Goal: Task Accomplishment & Management: Manage account settings

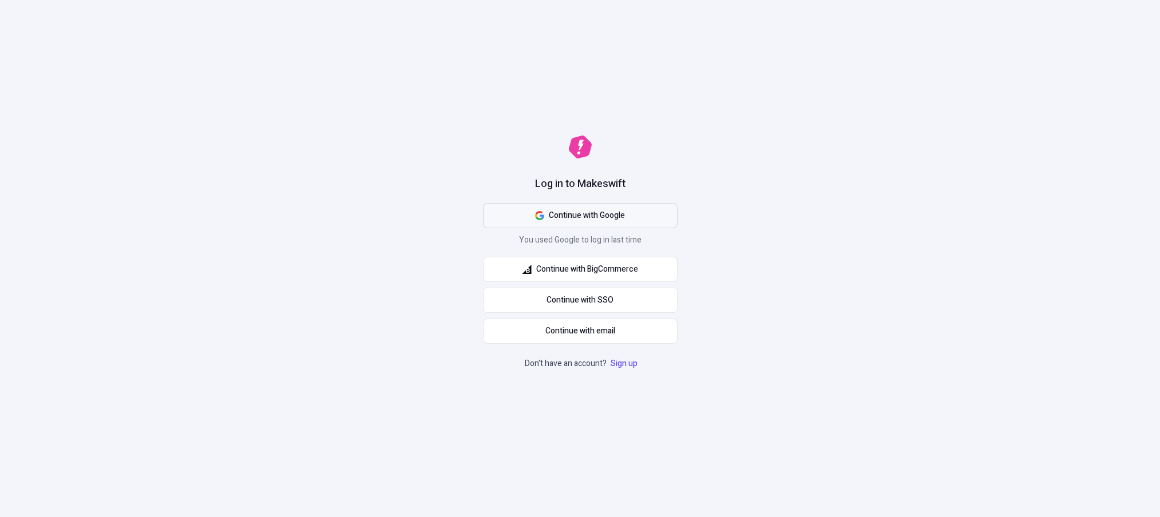
click at [544, 208] on button "Continue with Google" at bounding box center [580, 215] width 195 height 25
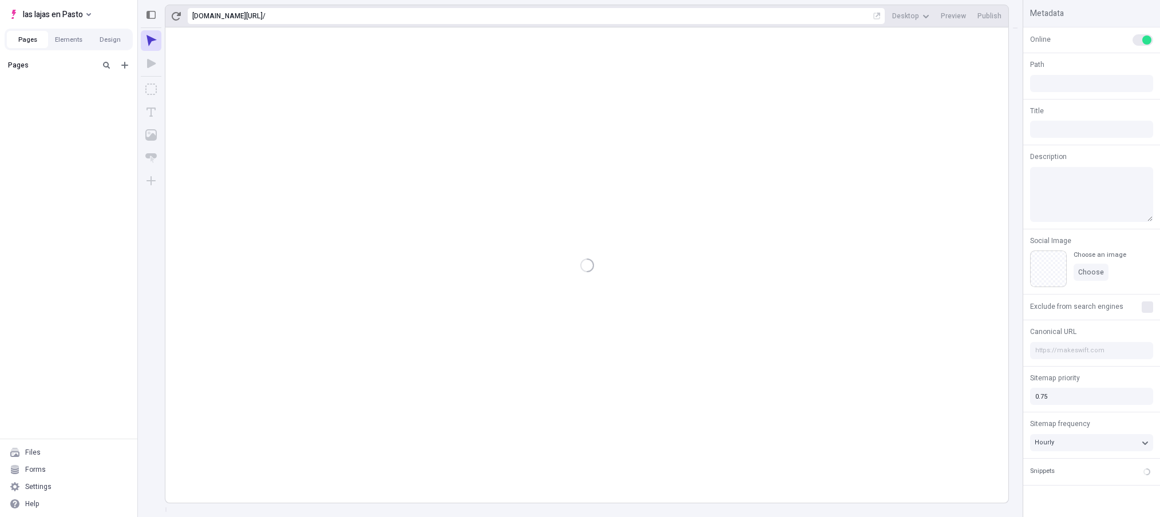
type input "/page"
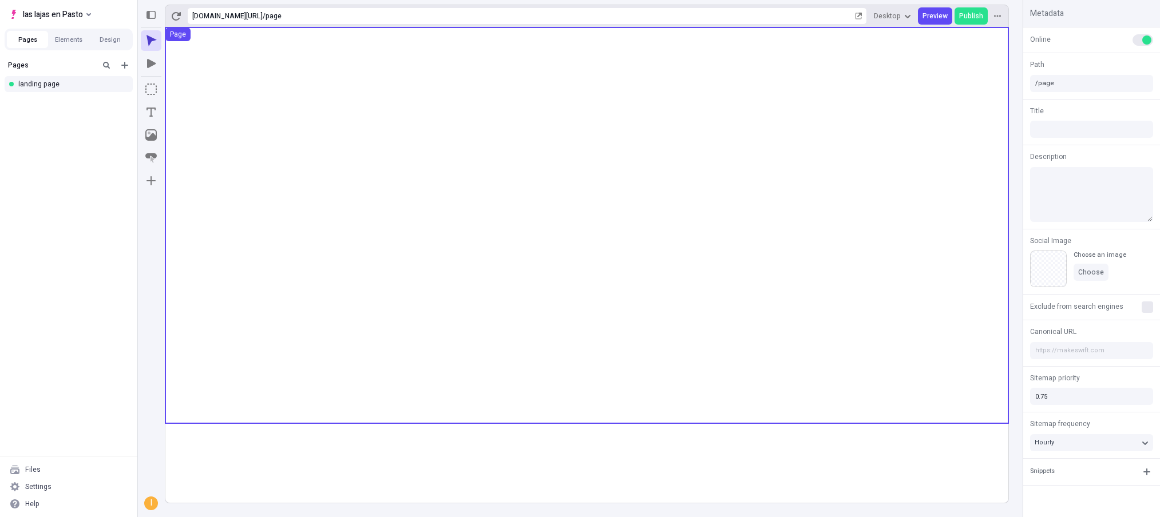
click at [264, 105] on use at bounding box center [586, 225] width 843 height 396
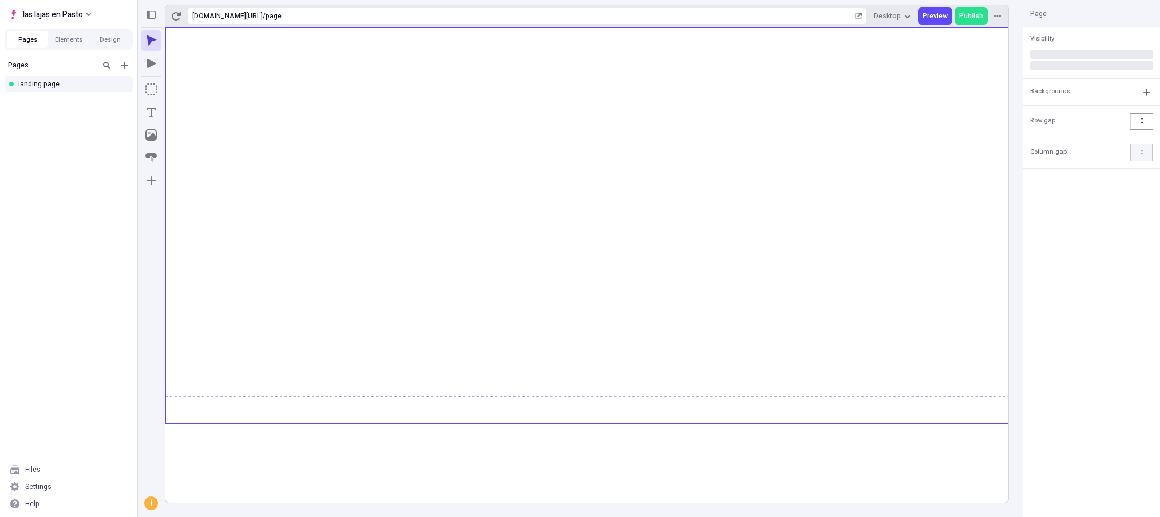
click at [1142, 123] on input "0" at bounding box center [1141, 121] width 23 height 17
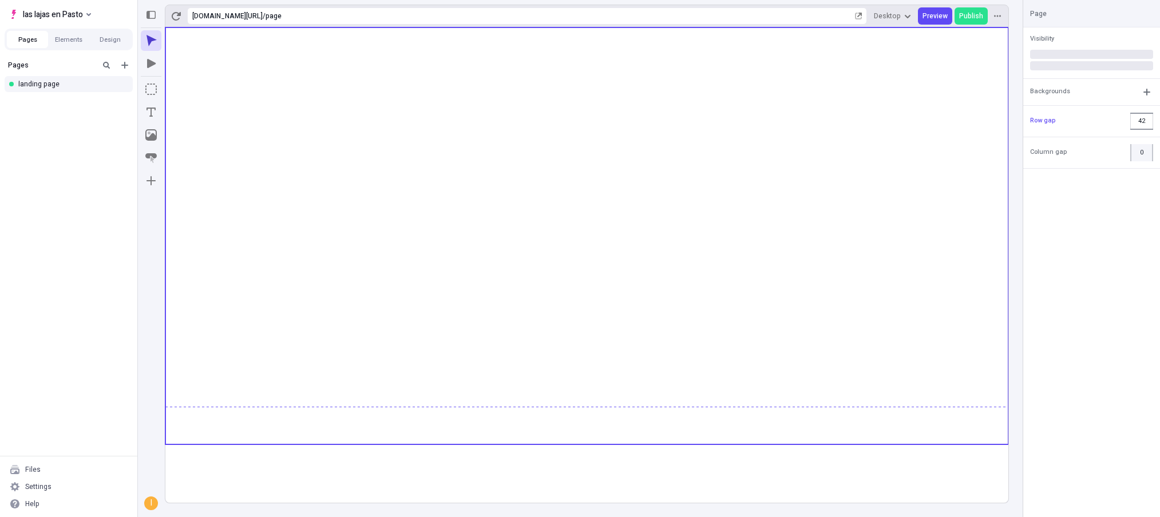
type input "43"
click at [1160, 117] on html "las lajas en Pasto Pages Elements Design Pages landing page Files Settings Help…" at bounding box center [580, 258] width 1160 height 517
click at [1068, 145] on div "Column gap 0" at bounding box center [1091, 152] width 137 height 31
type input "68"
click at [1160, 123] on html "las lajas en Pasto Pages Elements Design Pages landing page Files Settings Help…" at bounding box center [580, 258] width 1160 height 517
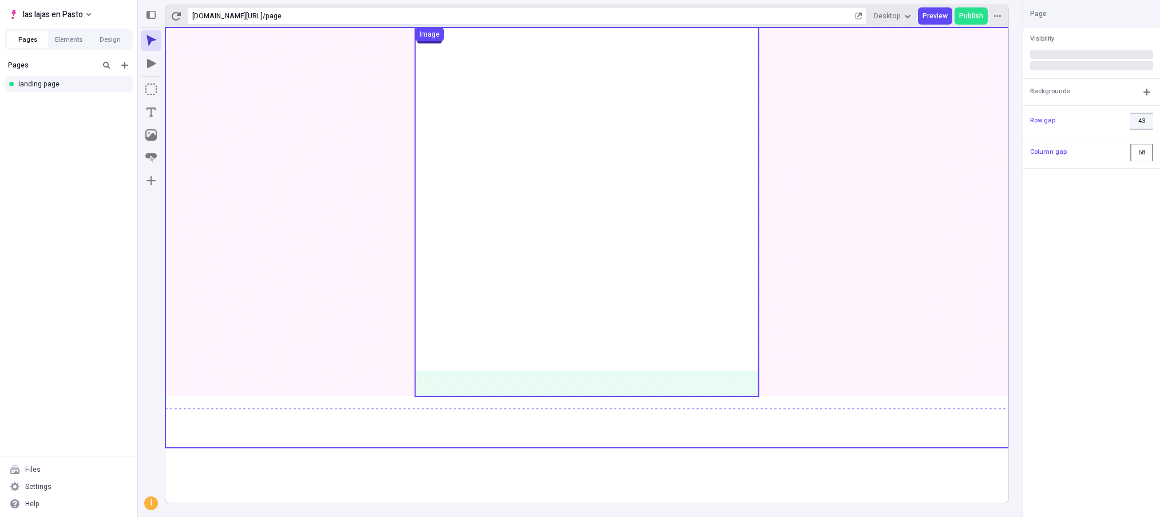
click at [649, 153] on use at bounding box center [586, 211] width 343 height 369
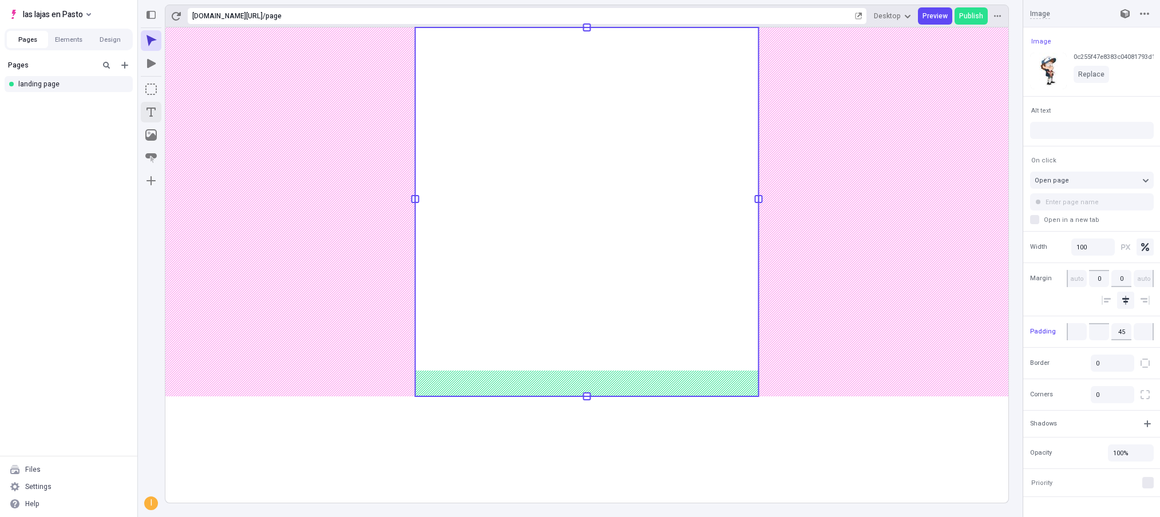
click at [152, 109] on icon "Text" at bounding box center [150, 111] width 11 height 11
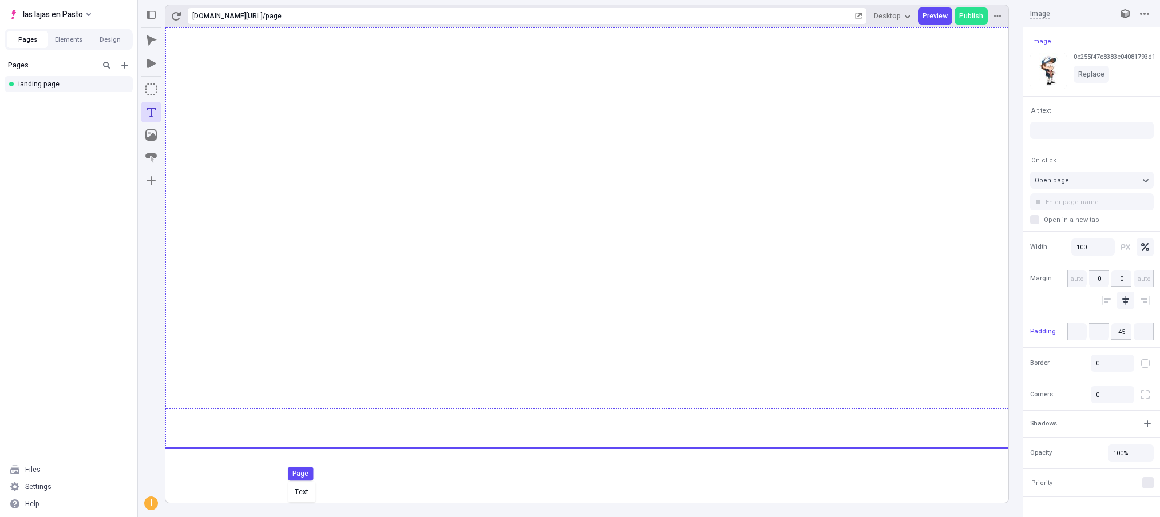
click at [285, 477] on div "Text Page" at bounding box center [580, 258] width 1160 height 517
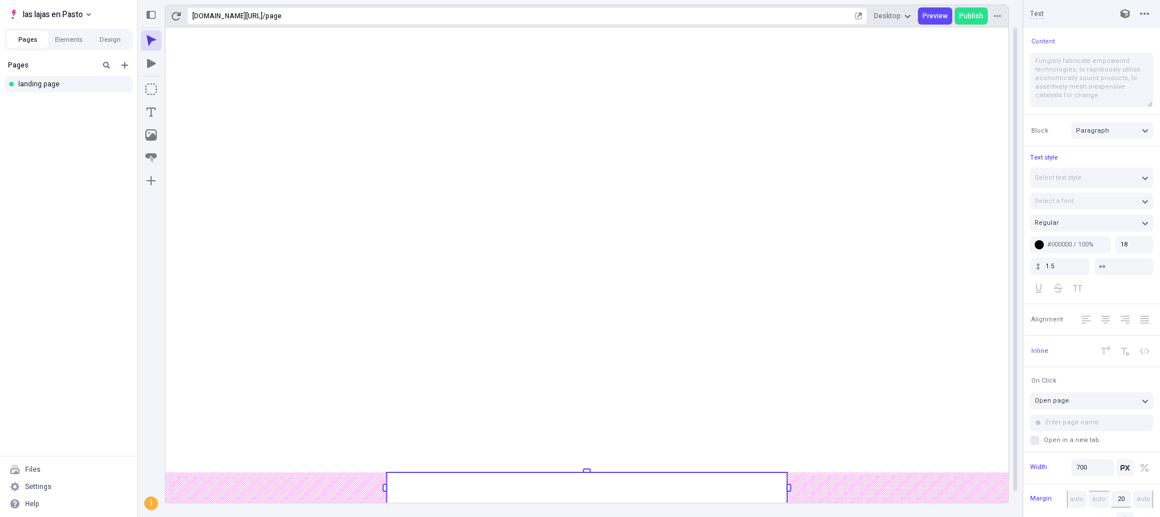
click at [472, 480] on rect at bounding box center [586, 488] width 401 height 31
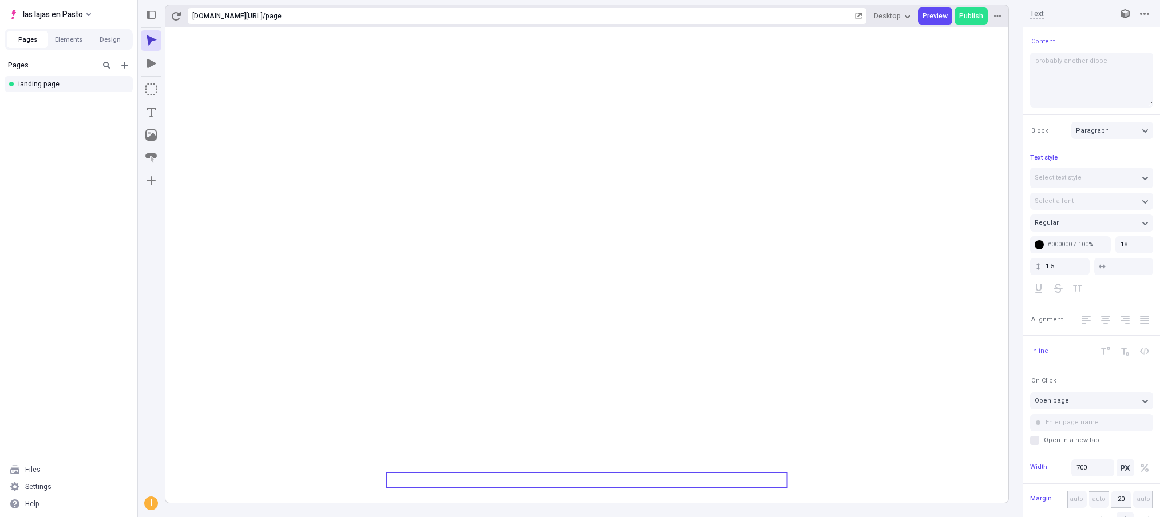
type textarea "probably another dipper"
click at [723, 391] on icon at bounding box center [586, 265] width 843 height 476
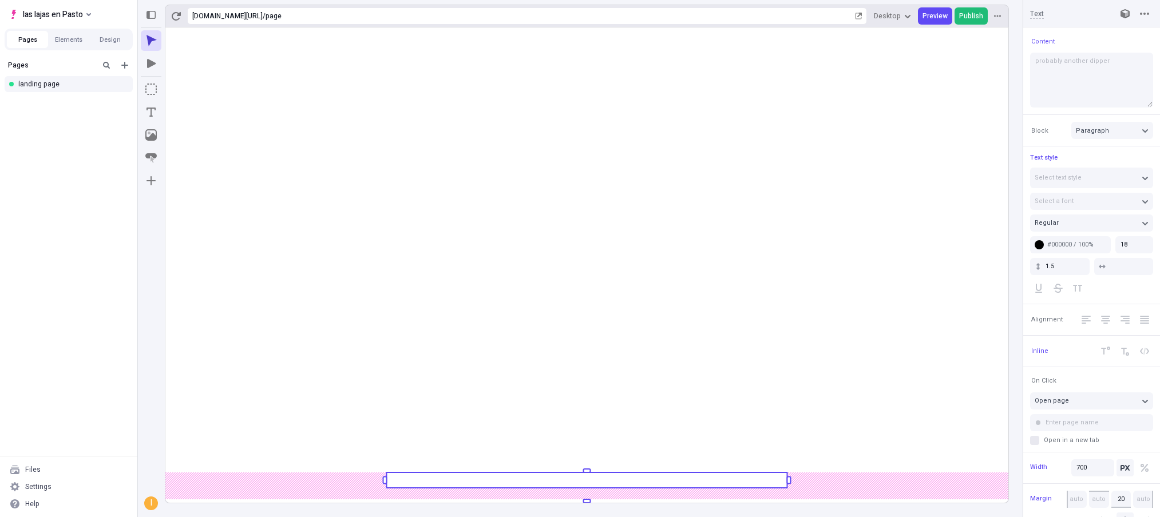
click at [983, 17] on button "Publish" at bounding box center [971, 15] width 33 height 17
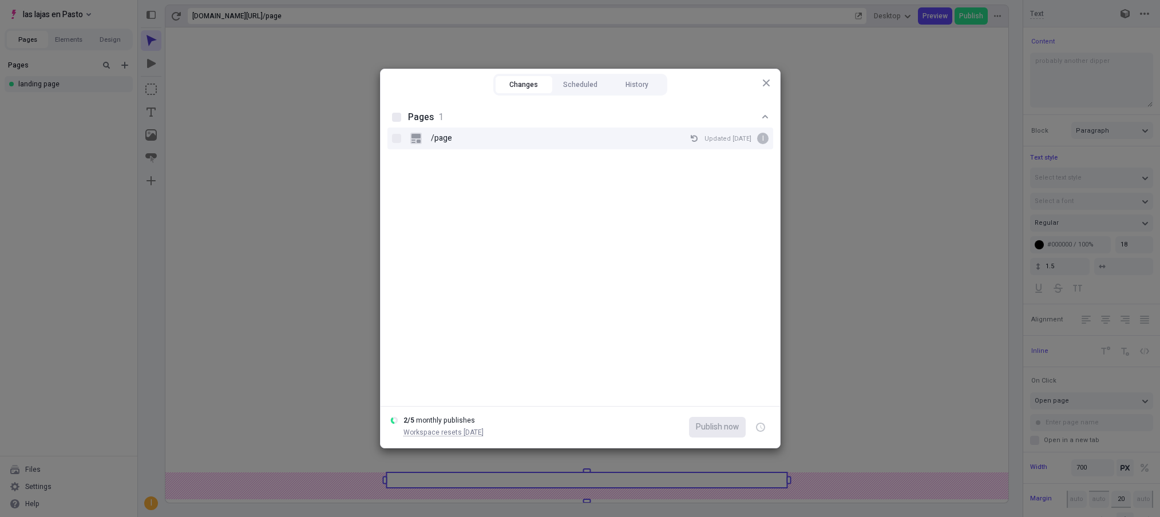
click at [409, 143] on div "/page Updated [DATE] i" at bounding box center [580, 139] width 386 height 22
click at [397, 139] on input "/page Updated [DATE] i" at bounding box center [396, 139] width 1 height 1
checkbox input "true"
click at [703, 424] on span "Publish now" at bounding box center [717, 427] width 43 height 13
checkbox input "true"
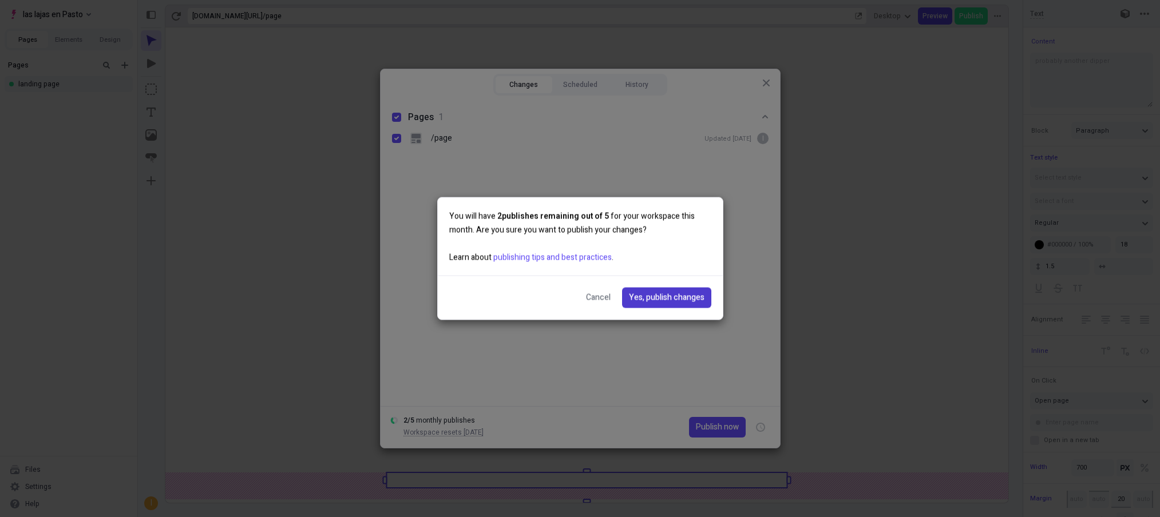
click at [651, 296] on span "Yes, publish changes" at bounding box center [667, 298] width 76 height 13
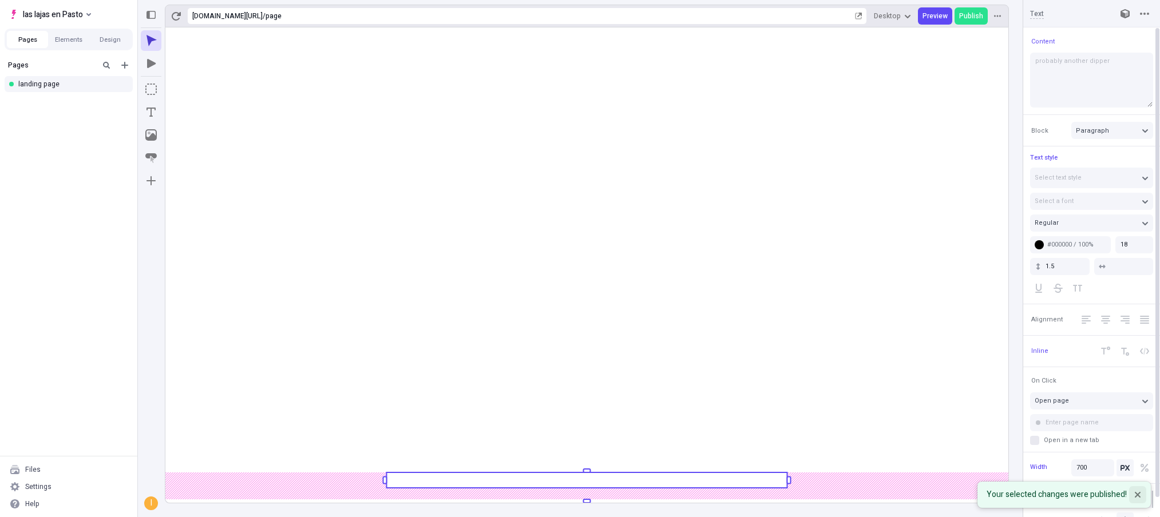
click at [1135, 492] on icon "Notifications (F8)" at bounding box center [1138, 495] width 6 height 6
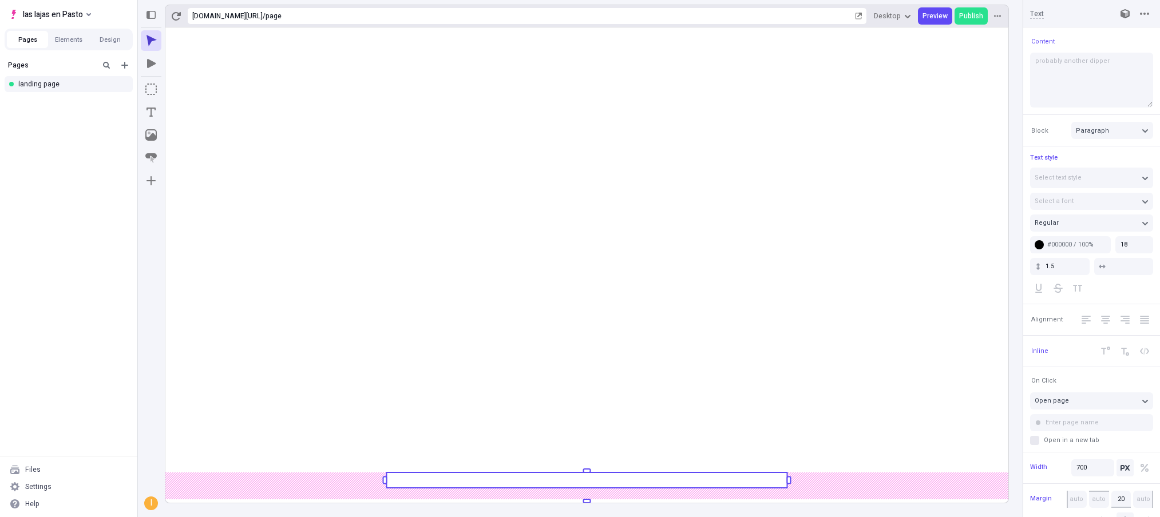
click at [151, 501] on div "i" at bounding box center [150, 503] width 11 height 11
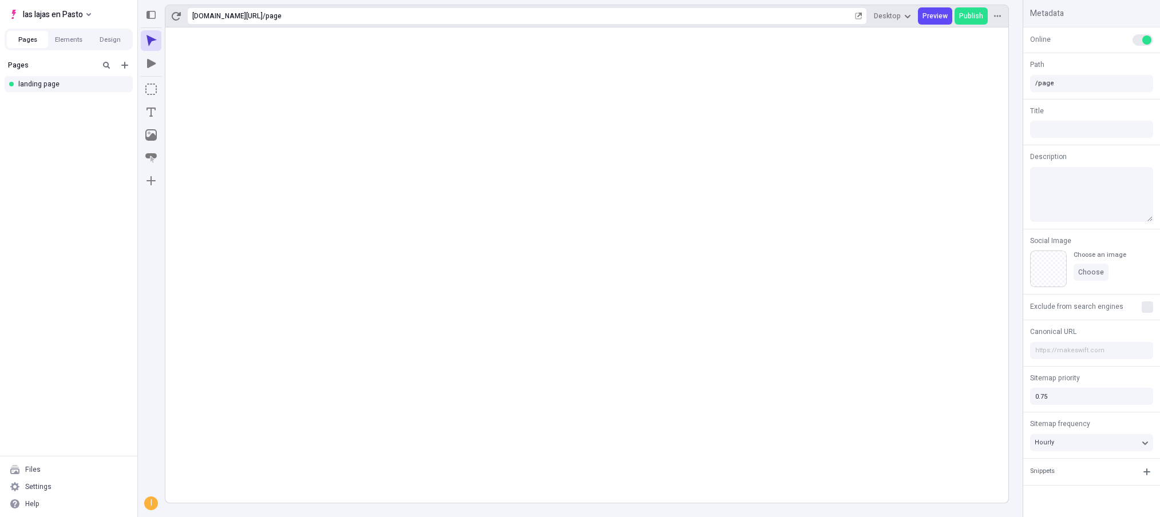
click at [153, 509] on div "i" at bounding box center [151, 504] width 14 height 14
click at [152, 507] on div "i" at bounding box center [150, 503] width 11 height 11
click at [995, 15] on icon "button" at bounding box center [997, 16] width 7 height 7
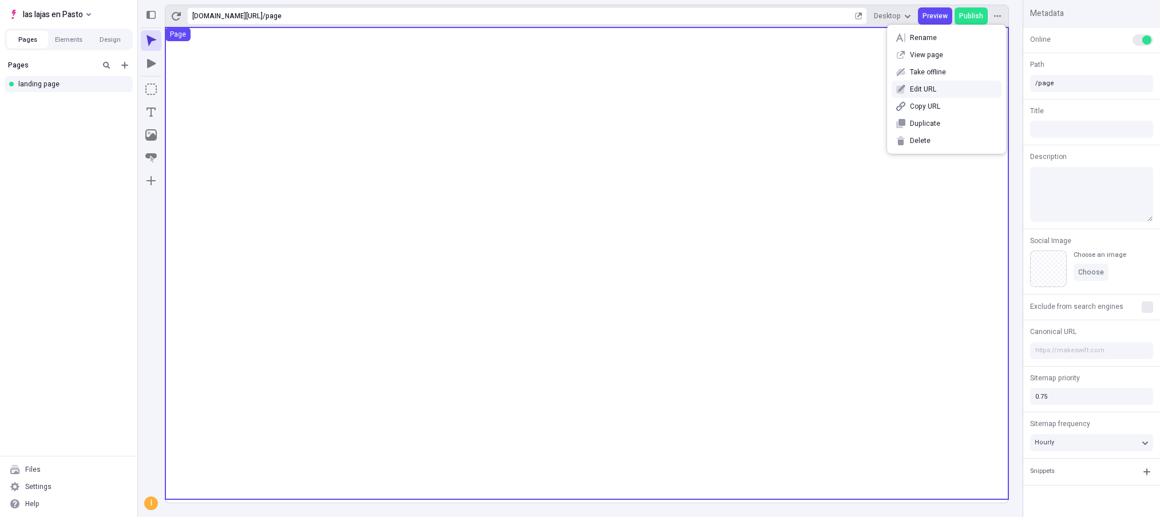
click at [911, 97] on div "Rename View page Take offline Edit URL Copy URL Duplicate Delete" at bounding box center [946, 89] width 119 height 129
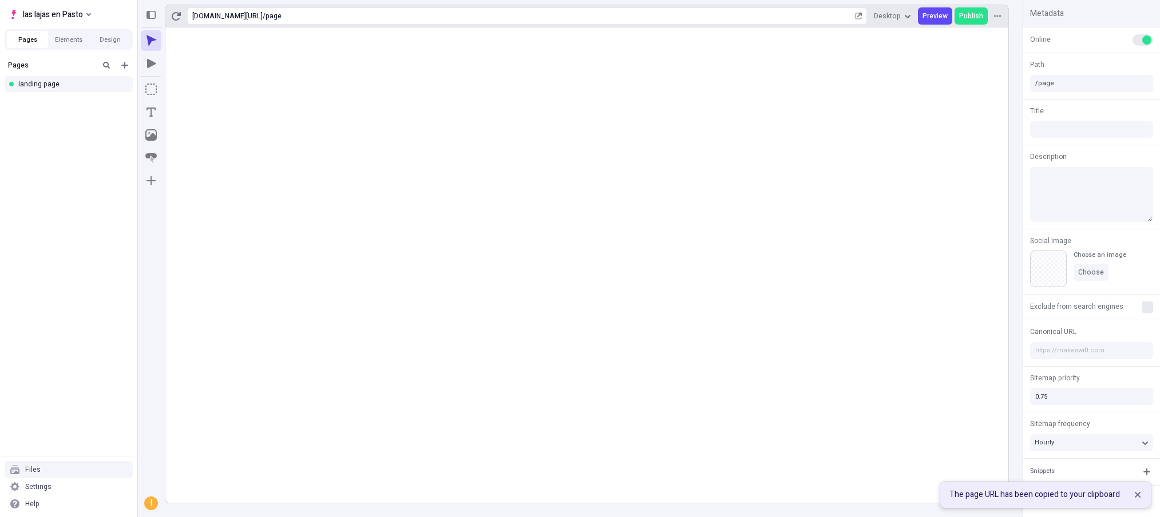
click at [60, 464] on div "Files" at bounding box center [69, 469] width 128 height 17
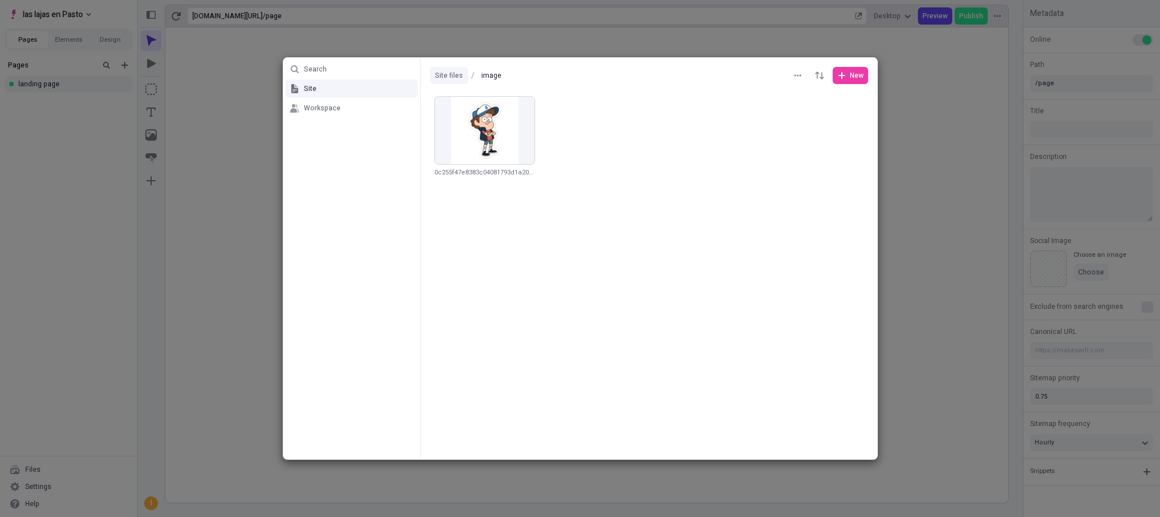
click at [441, 78] on button "Site files" at bounding box center [449, 75] width 38 height 17
type input "Site files"
click at [411, 128] on ul "Search Site Workspace" at bounding box center [351, 259] width 137 height 402
click at [832, 77] on div at bounding box center [649, 75] width 457 height 35
click at [842, 77] on icon "button" at bounding box center [841, 75] width 7 height 7
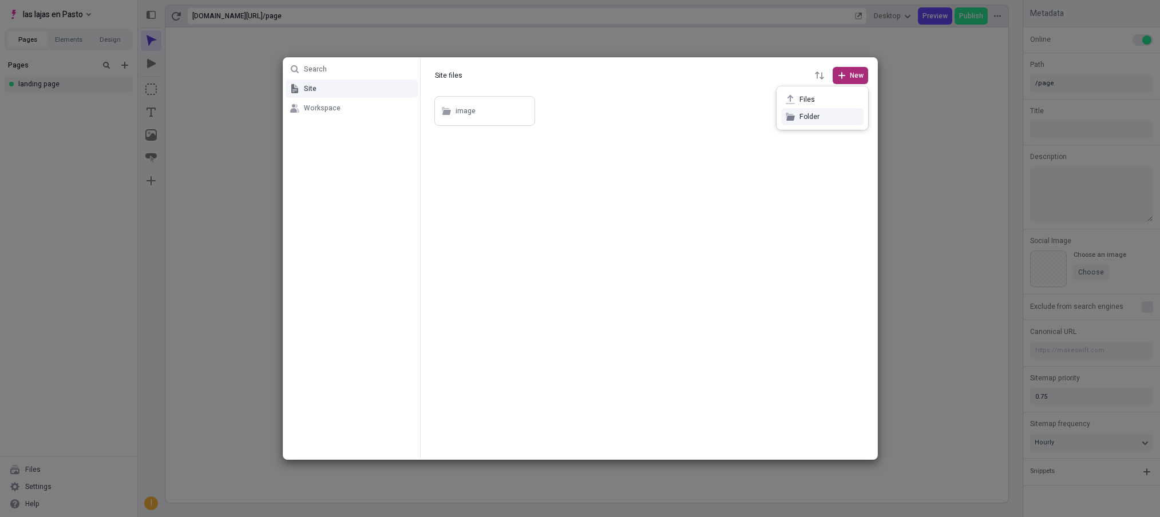
click at [814, 116] on span "Folder" at bounding box center [830, 116] width 60 height 9
type input "create for stg 1"
click at [746, 168] on div at bounding box center [649, 277] width 457 height 366
click at [587, 113] on div "create for stg 1" at bounding box center [590, 110] width 50 height 17
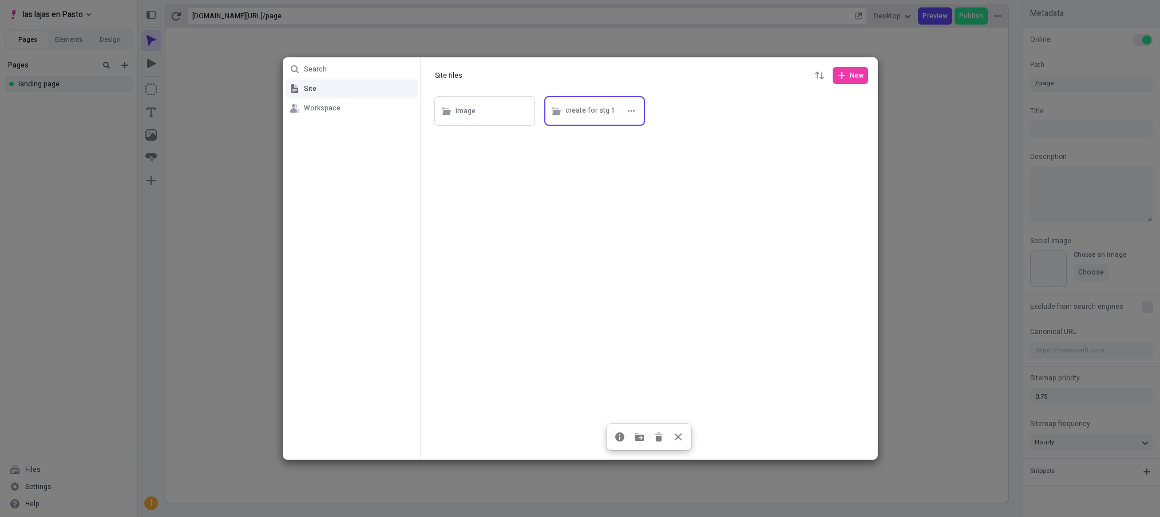
click at [587, 113] on div "create for stg 1" at bounding box center [590, 110] width 50 height 17
type input "create for stg 1"
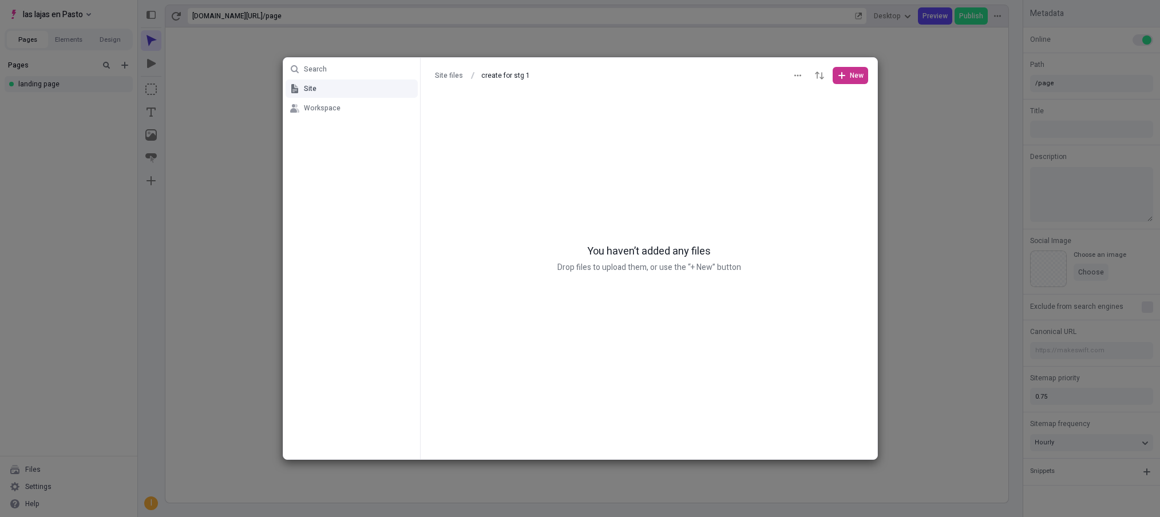
click at [846, 77] on span "New" at bounding box center [850, 75] width 26 height 9
click at [818, 116] on span "Folder" at bounding box center [830, 116] width 60 height 9
type input "create for stg 2"
click at [773, 204] on div at bounding box center [649, 277] width 457 height 366
click at [488, 112] on div "create for stg 2" at bounding box center [481, 110] width 50 height 17
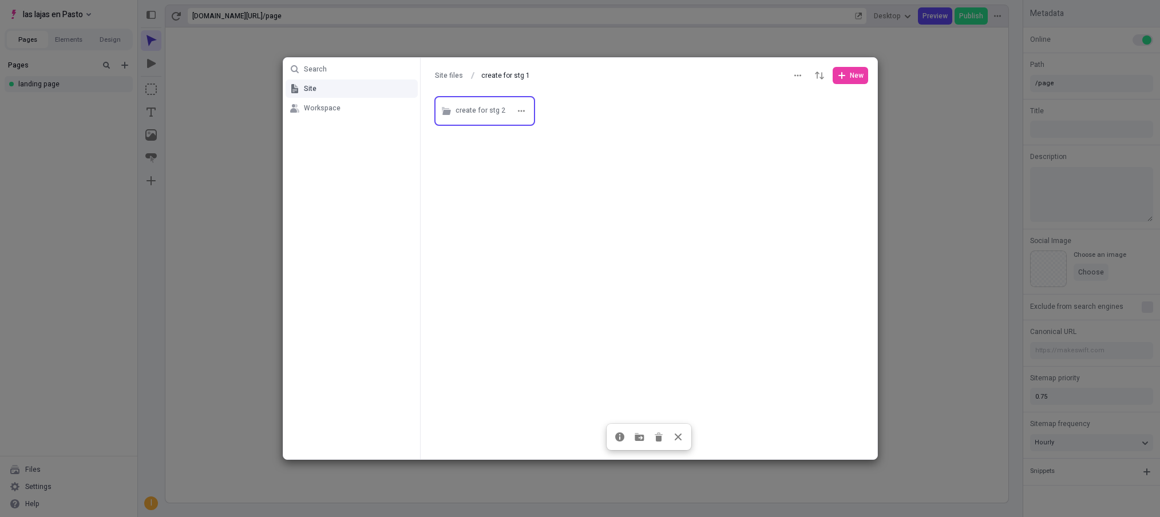
click at [488, 112] on div "create for stg 2" at bounding box center [481, 110] width 50 height 17
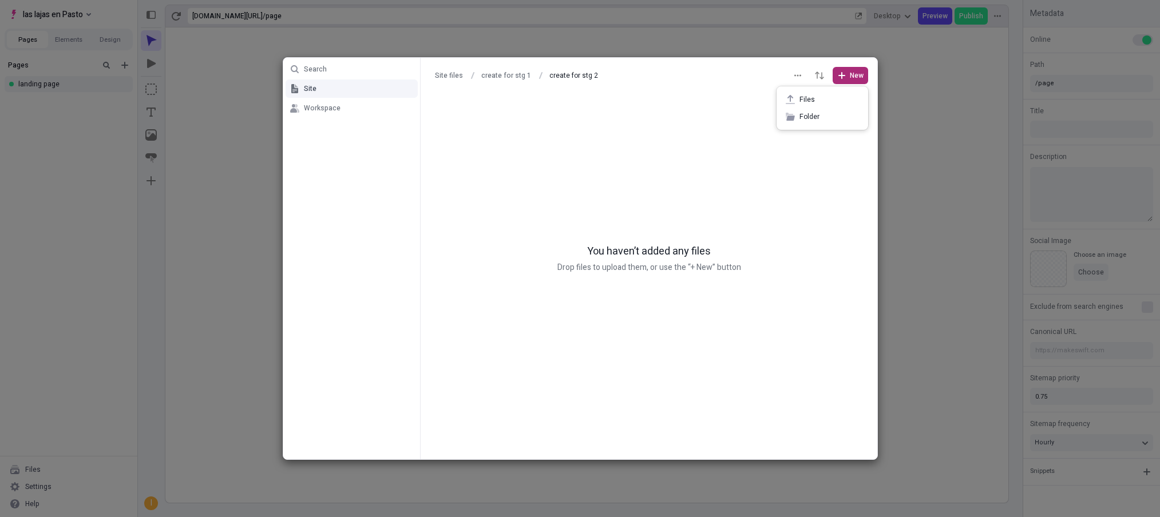
click at [859, 73] on span "New" at bounding box center [857, 75] width 14 height 9
click at [679, 82] on div at bounding box center [649, 75] width 457 height 35
click at [485, 74] on button "create for stg 1" at bounding box center [506, 75] width 60 height 17
type input "create for stg 1"
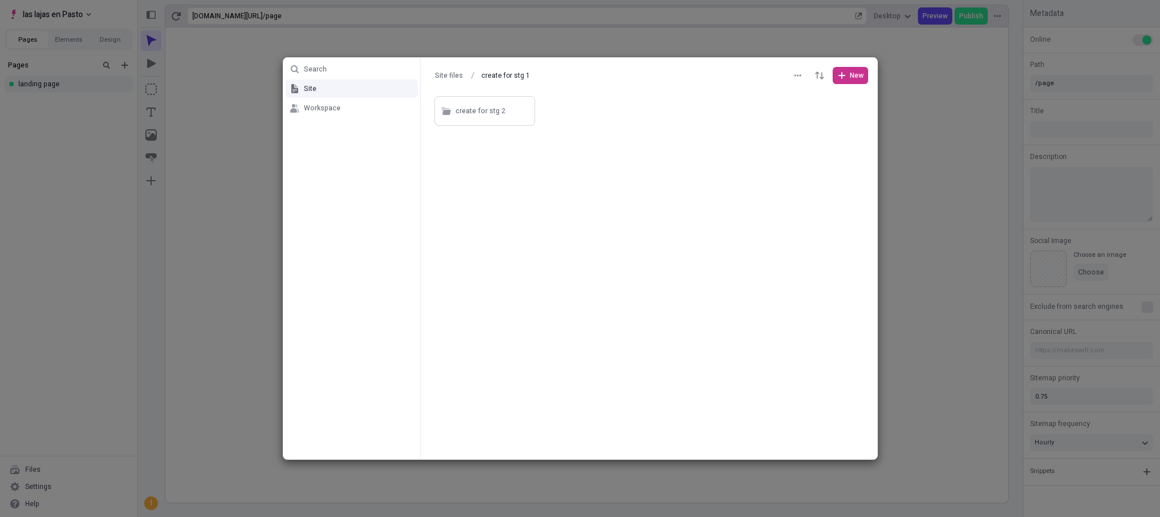
click at [852, 68] on button "New" at bounding box center [850, 75] width 35 height 17
click at [814, 119] on span "Folder" at bounding box center [830, 116] width 60 height 9
click at [591, 105] on div "Untitled" at bounding box center [602, 110] width 74 height 17
click at [513, 78] on button "create for stg 1" at bounding box center [506, 75] width 60 height 17
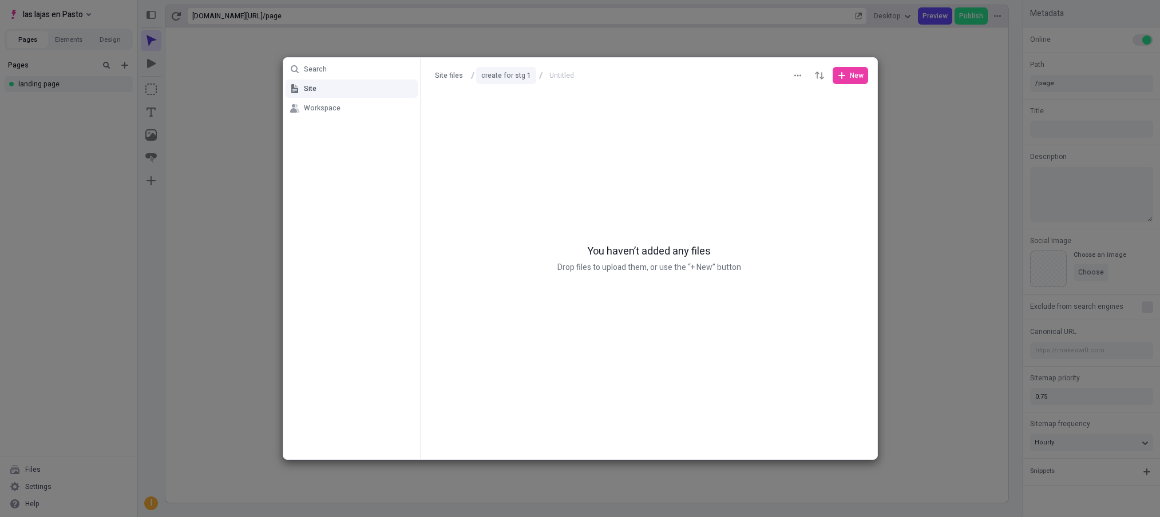
type input "create for stg 1"
click at [569, 110] on div "Untitled" at bounding box center [577, 111] width 25 height 17
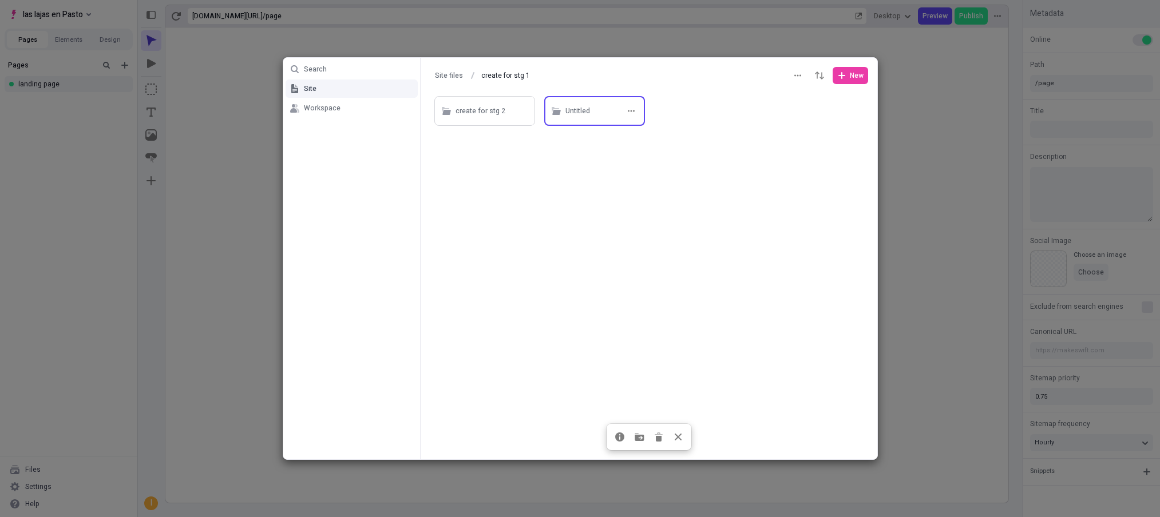
click at [569, 110] on div "Untitled" at bounding box center [577, 111] width 25 height 17
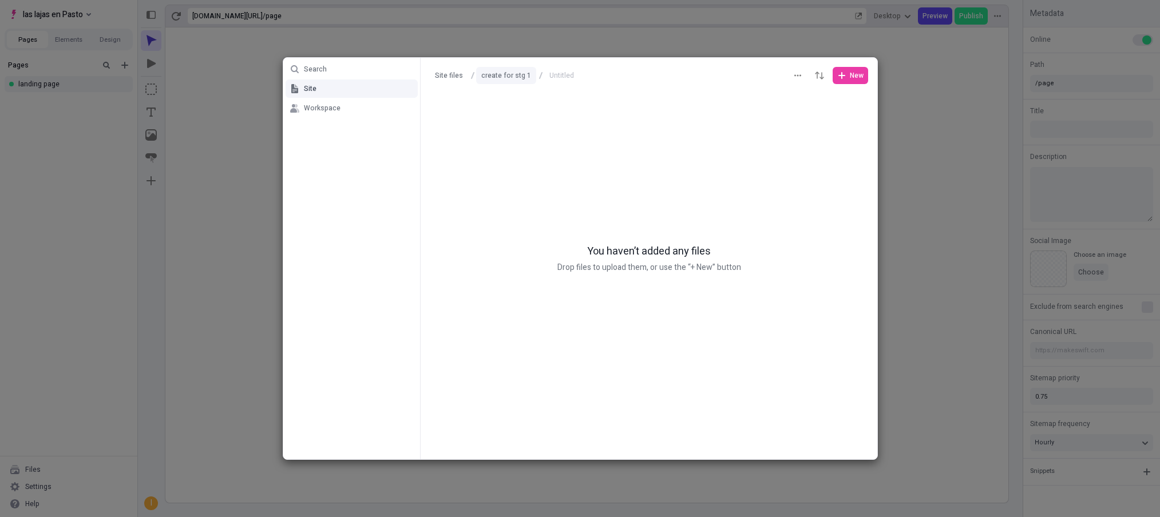
click at [501, 78] on button "create for stg 1" at bounding box center [506, 75] width 60 height 17
type input "create for stg 1"
click at [634, 109] on icon "button" at bounding box center [631, 111] width 7 height 7
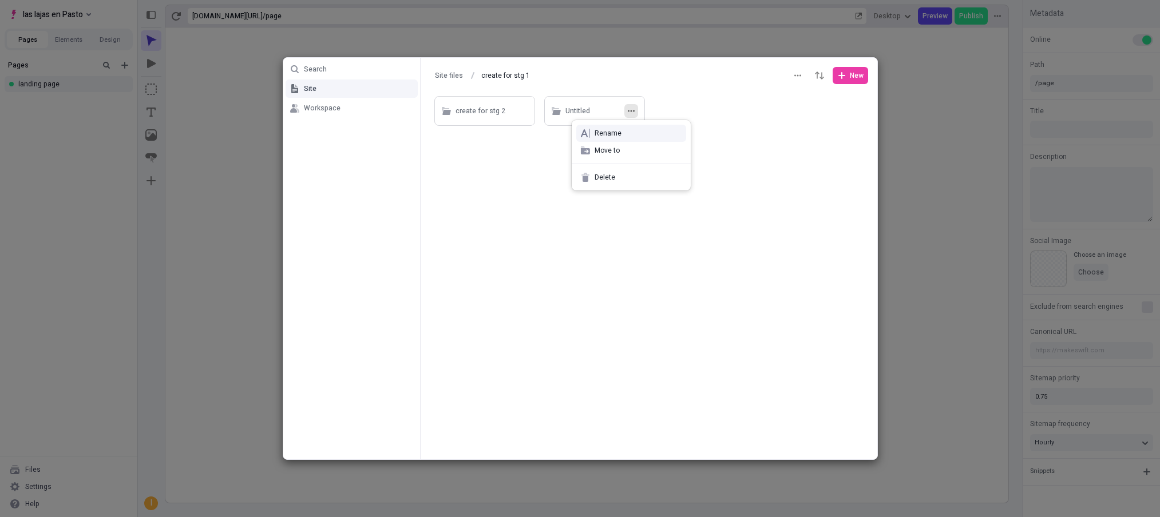
click at [617, 139] on div "Rename" at bounding box center [631, 133] width 119 height 17
type input "create sub stag 3"
click at [696, 212] on div "Search Site Workspace Site files create for stg 1 create for stg 1 New create f…" at bounding box center [580, 258] width 1160 height 517
click at [583, 108] on div "create sub stag 3" at bounding box center [593, 111] width 56 height 17
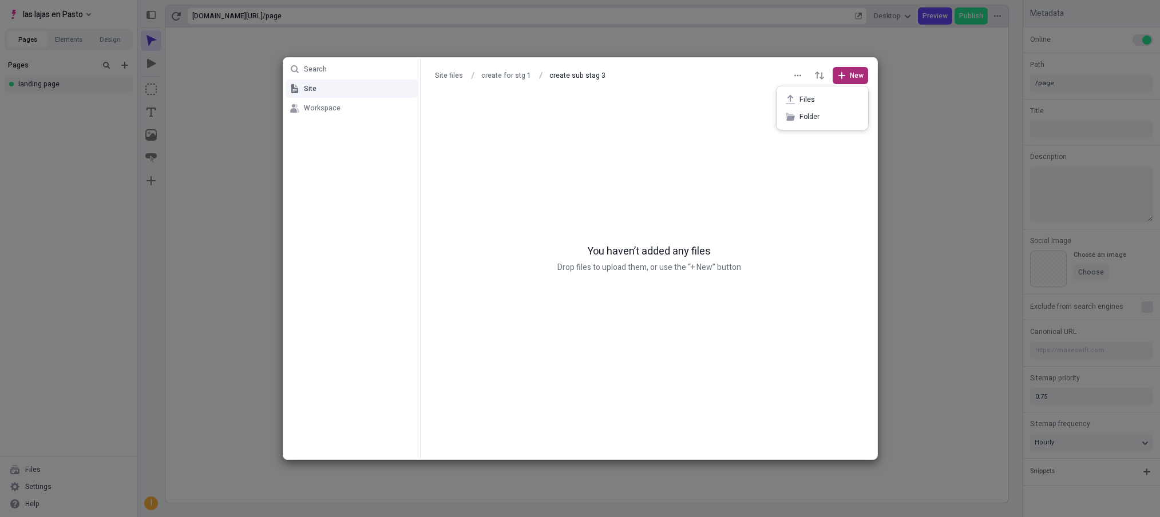
click at [842, 78] on icon "button" at bounding box center [841, 75] width 9 height 9
click at [831, 100] on span "Files" at bounding box center [830, 99] width 60 height 9
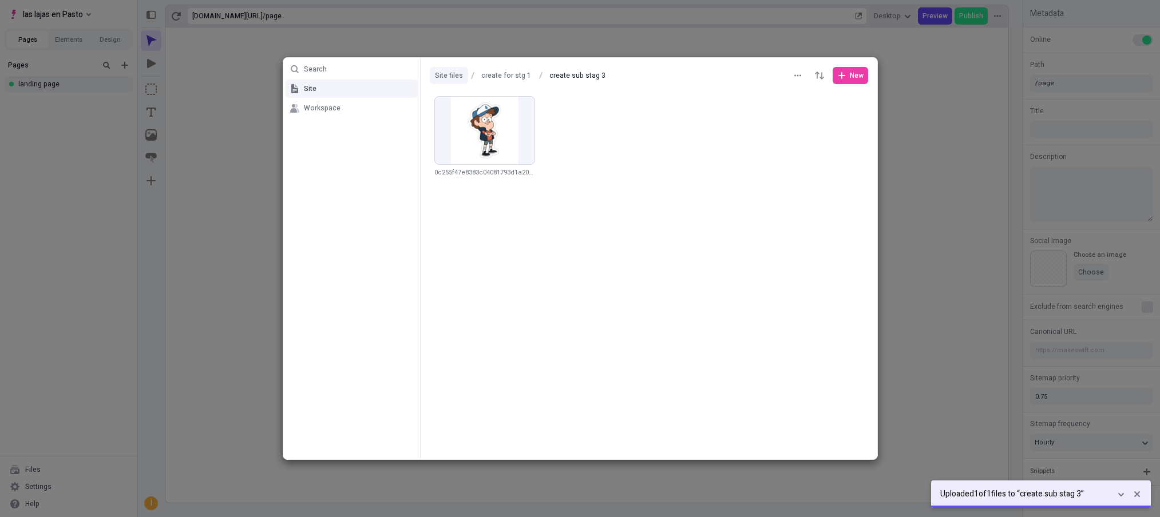
click at [444, 72] on button "Site files" at bounding box center [449, 75] width 38 height 17
click at [581, 113] on div "create for stg 1" at bounding box center [590, 111] width 50 height 17
click at [484, 114] on div "create for stg 2" at bounding box center [481, 111] width 50 height 17
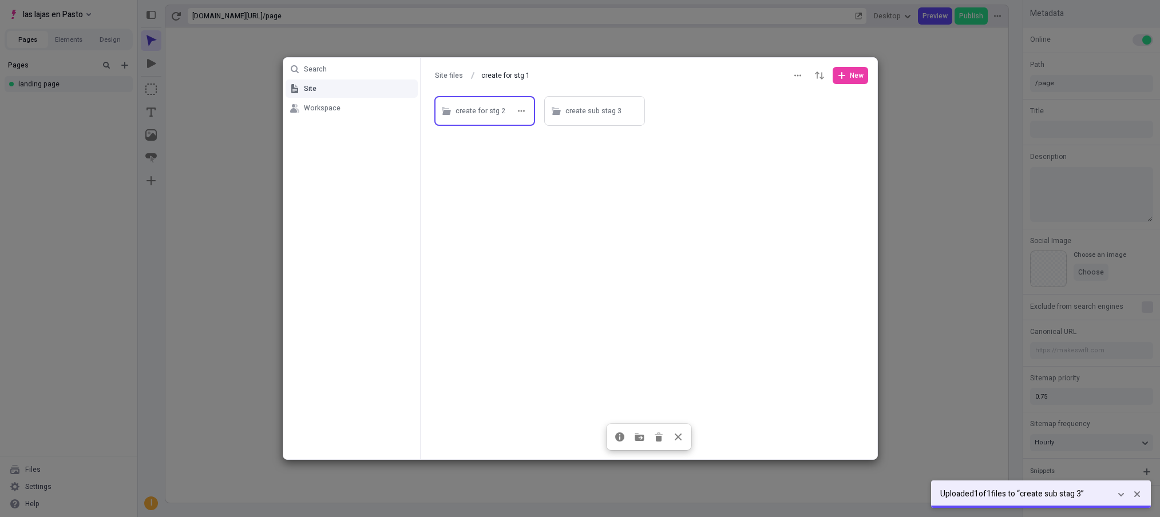
click at [484, 114] on div "create for stg 2" at bounding box center [481, 111] width 50 height 17
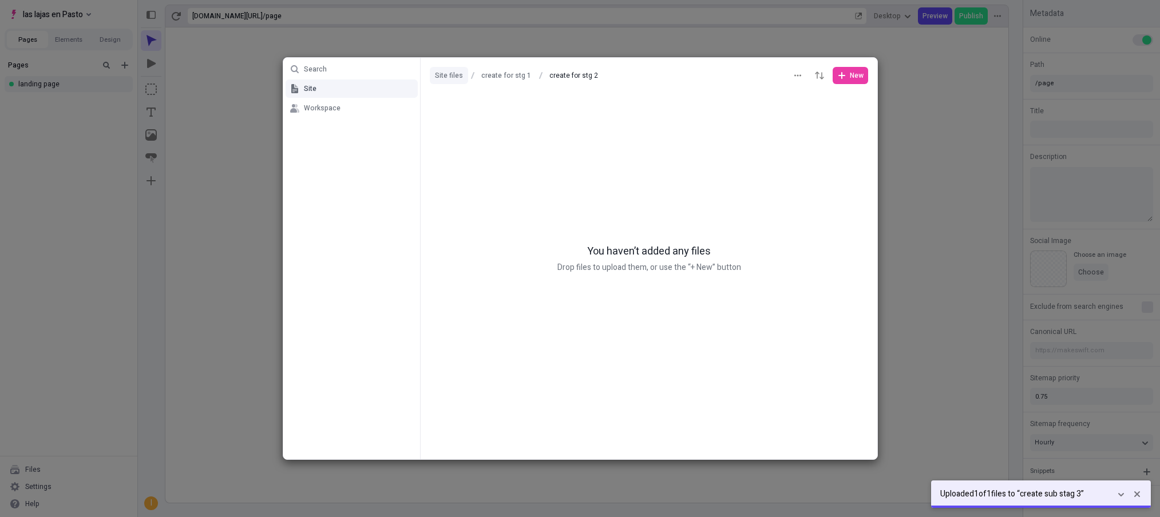
click at [445, 79] on button "Site files" at bounding box center [449, 75] width 38 height 17
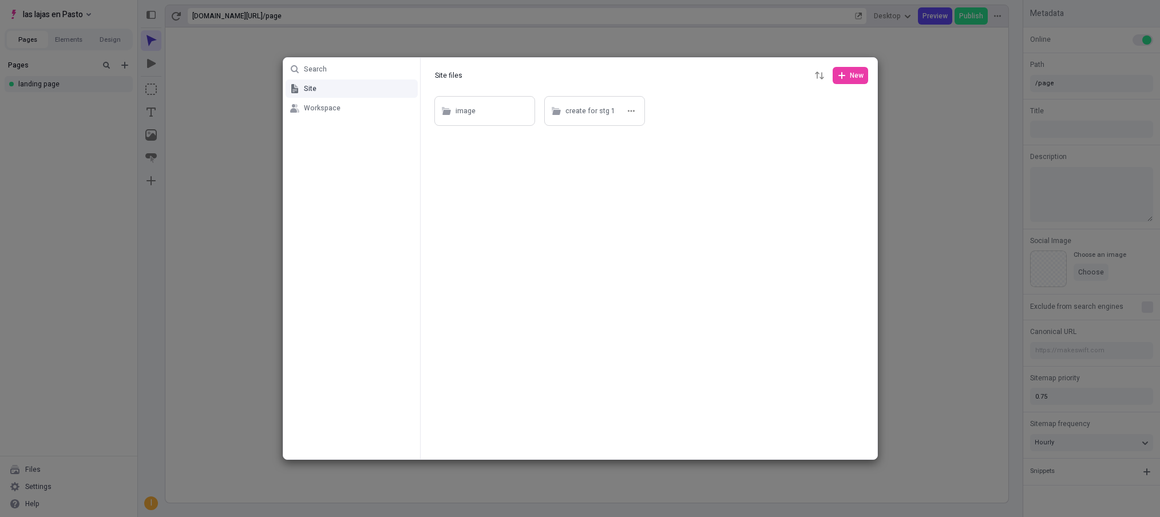
click at [602, 115] on div "create for stg 1" at bounding box center [590, 111] width 50 height 17
click at [587, 110] on div "create sub stag 3" at bounding box center [593, 111] width 56 height 17
type input "create sub stag 3"
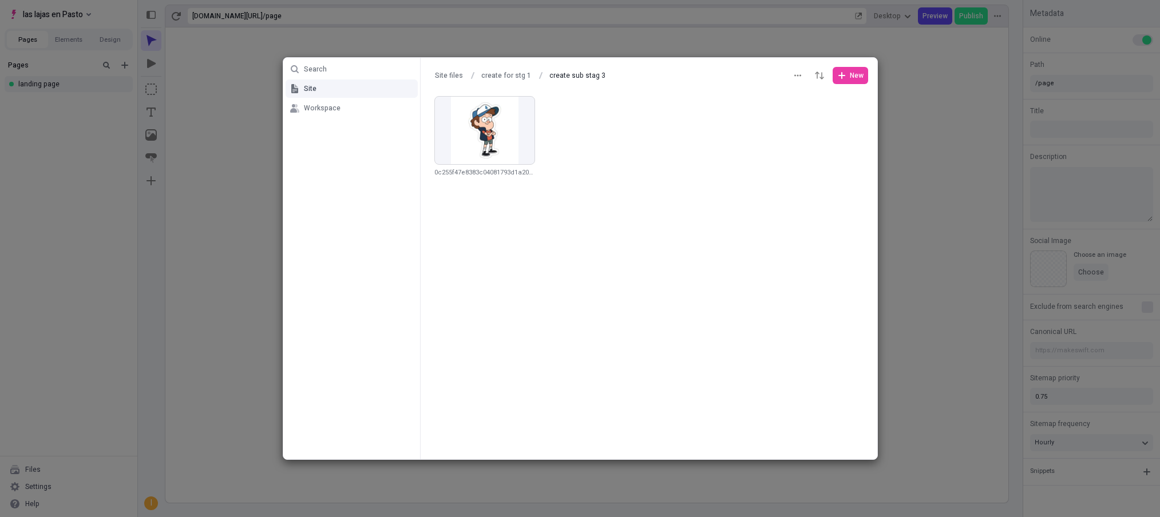
click at [619, 176] on div at bounding box center [649, 277] width 457 height 366
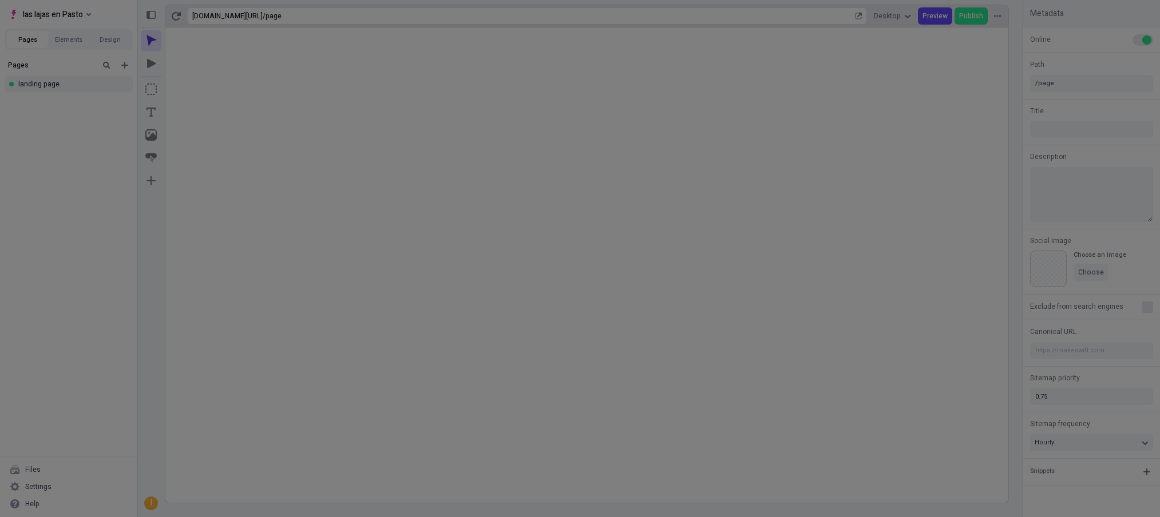
click at [881, 147] on div "Search Site Workspace Site files create for stg 1 create sub stag 3 create sub …" at bounding box center [580, 258] width 1160 height 517
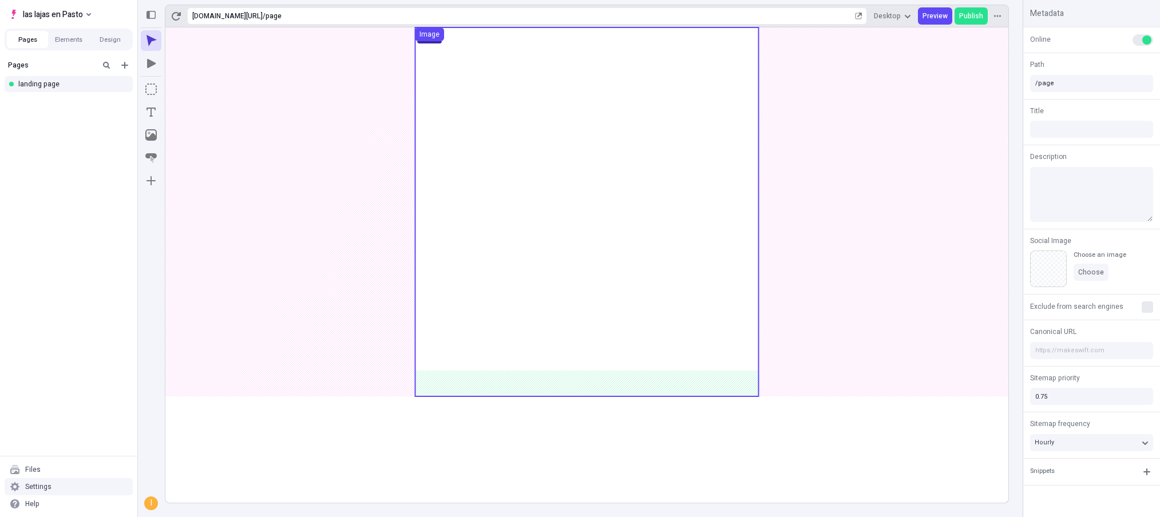
click at [34, 489] on div "Settings" at bounding box center [38, 486] width 26 height 9
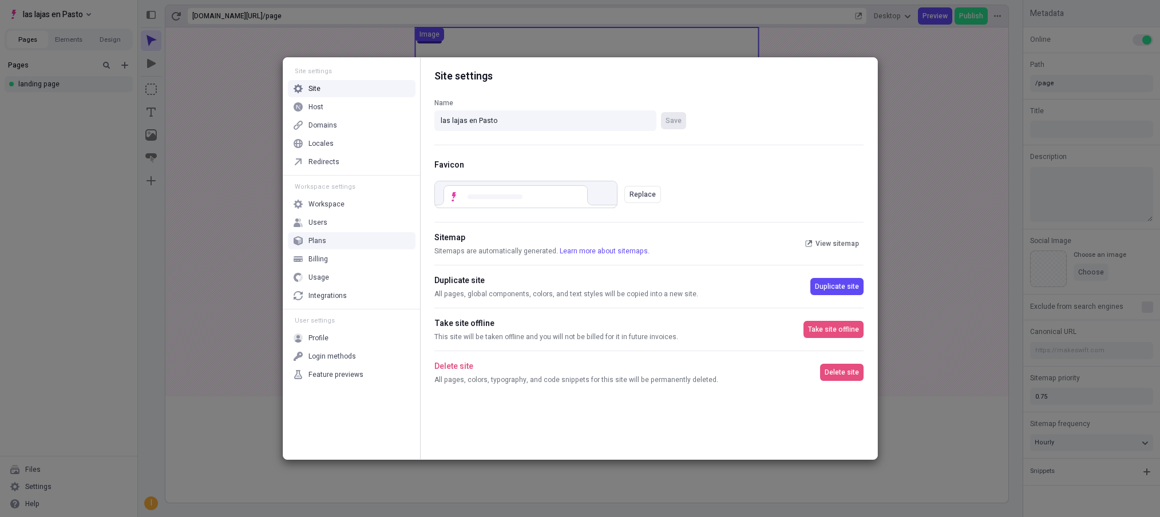
click at [321, 228] on div "Users" at bounding box center [352, 222] width 128 height 17
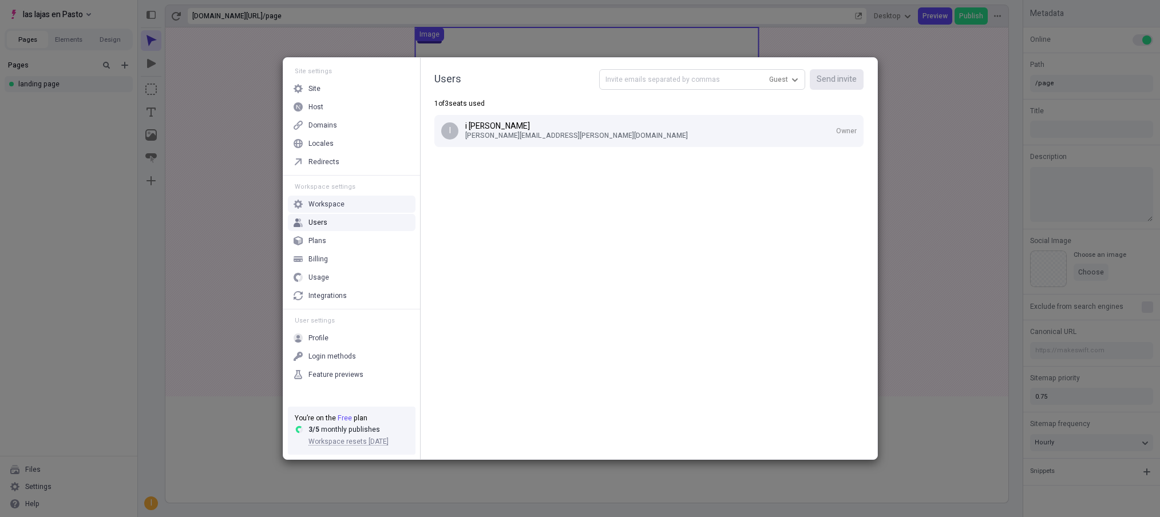
click at [733, 87] on input "text" at bounding box center [702, 79] width 206 height 21
type input "[PERSON_NAME][EMAIL_ADDRESS][PERSON_NAME][DOMAIN_NAME]"
click at [828, 82] on span "Send invite" at bounding box center [837, 79] width 40 height 13
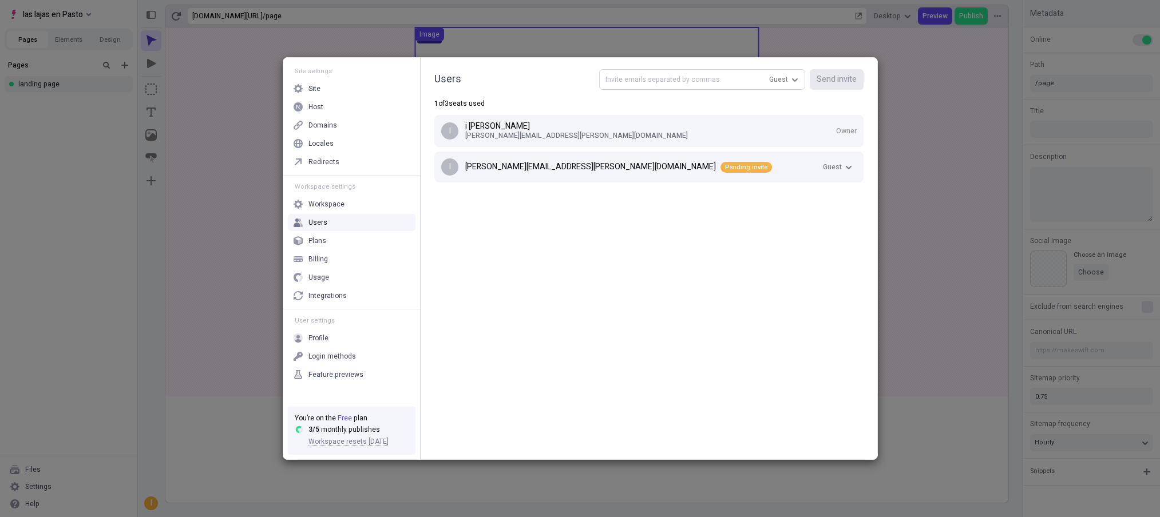
click at [706, 72] on input "text" at bounding box center [702, 79] width 206 height 21
type input "[PERSON_NAME][EMAIL_ADDRESS][PERSON_NAME][DOMAIN_NAME]"
click at [830, 84] on span "Send invite" at bounding box center [837, 79] width 40 height 13
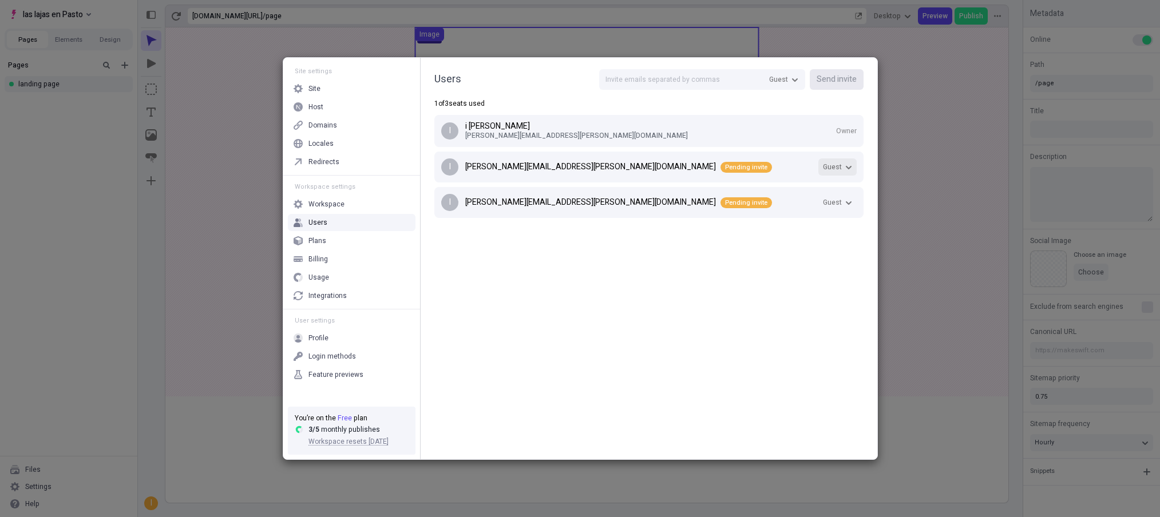
click at [843, 159] on button "Guest" at bounding box center [837, 167] width 38 height 17
click at [786, 281] on div "Cancel invite" at bounding box center [783, 284] width 41 height 9
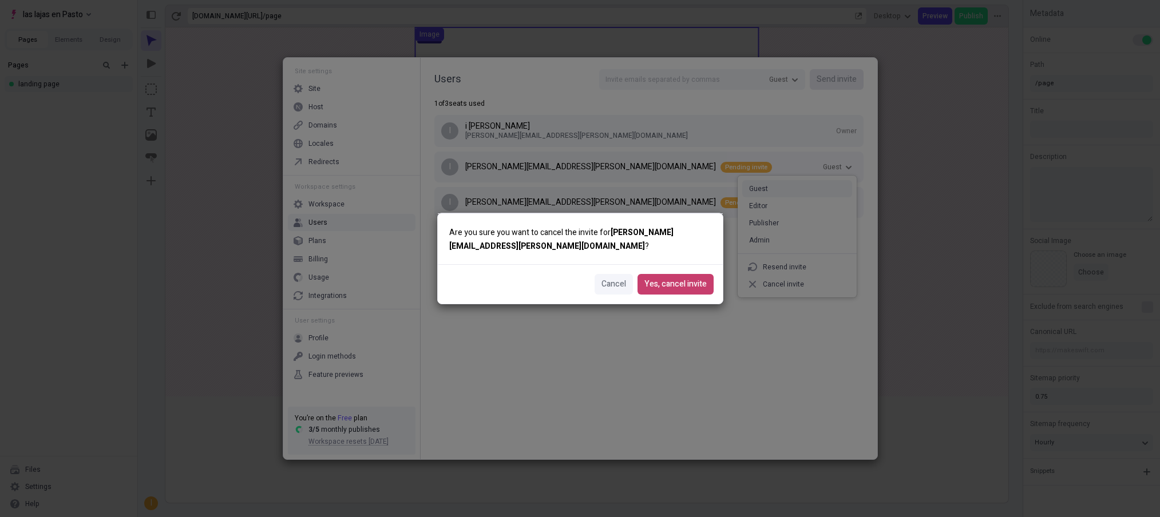
click at [695, 288] on span "Yes, cancel invite" at bounding box center [675, 284] width 62 height 13
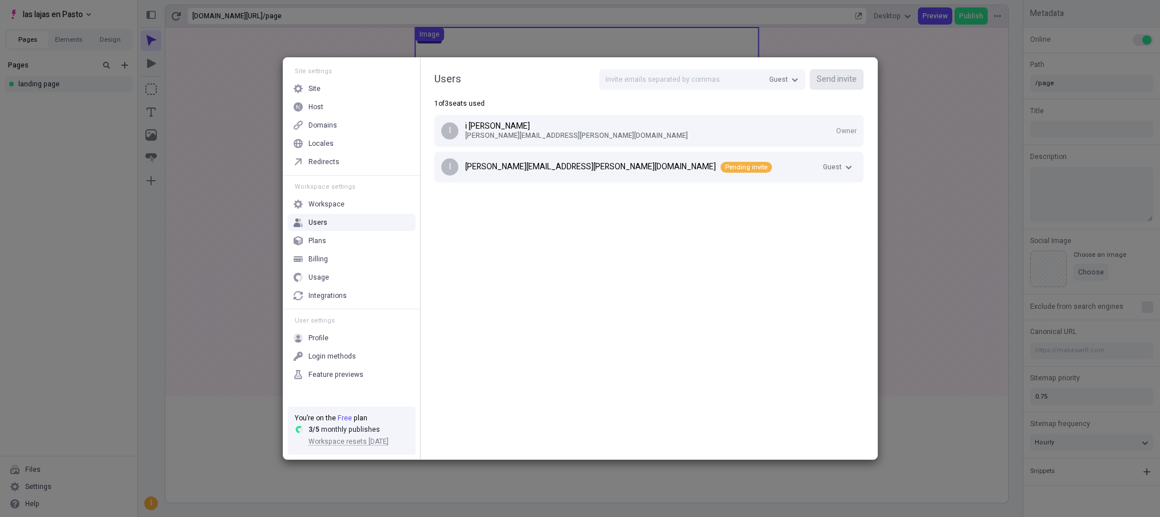
click at [873, 145] on div "Users Guest Send invite 1 of 3 seats used i i eraso [EMAIL_ADDRESS][PERSON_NAME…" at bounding box center [649, 128] width 457 height 141
click at [910, 116] on div "Site settings Site Host Domains Locales Redirects Workspace settings Workspace …" at bounding box center [580, 258] width 1160 height 517
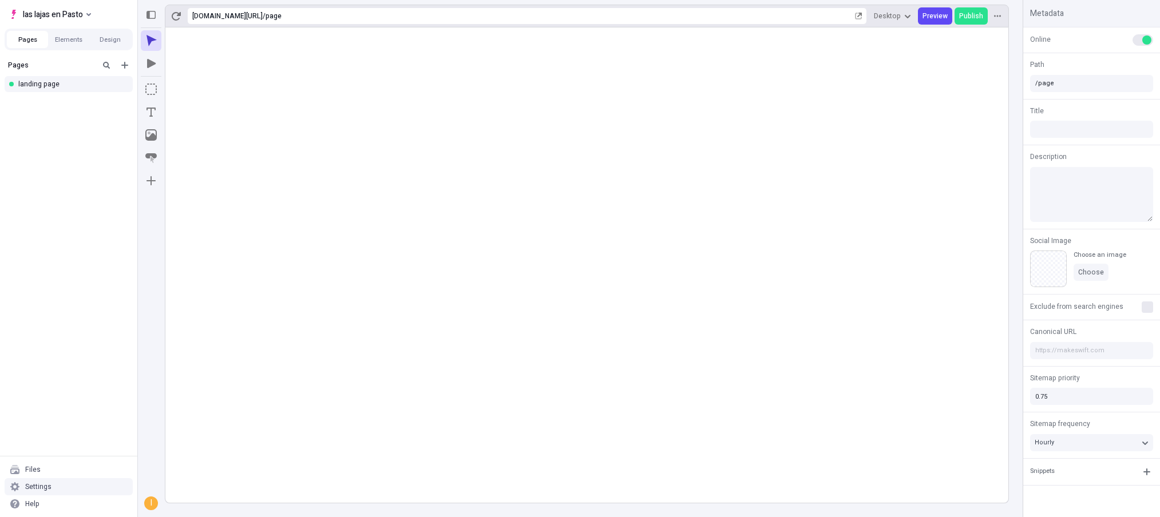
click at [31, 482] on div "Settings" at bounding box center [38, 486] width 26 height 9
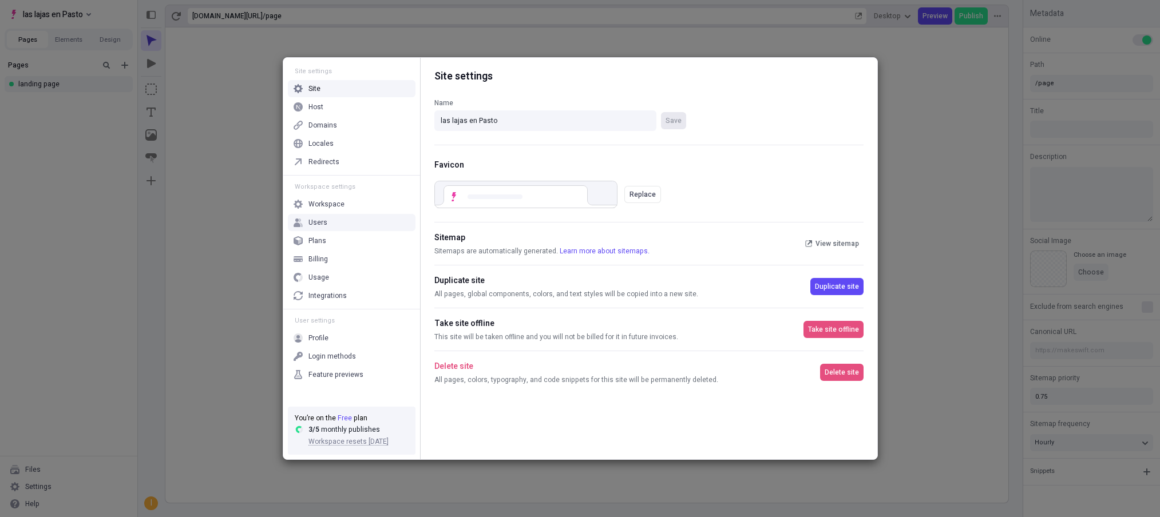
click at [335, 227] on div "Users" at bounding box center [352, 222] width 128 height 17
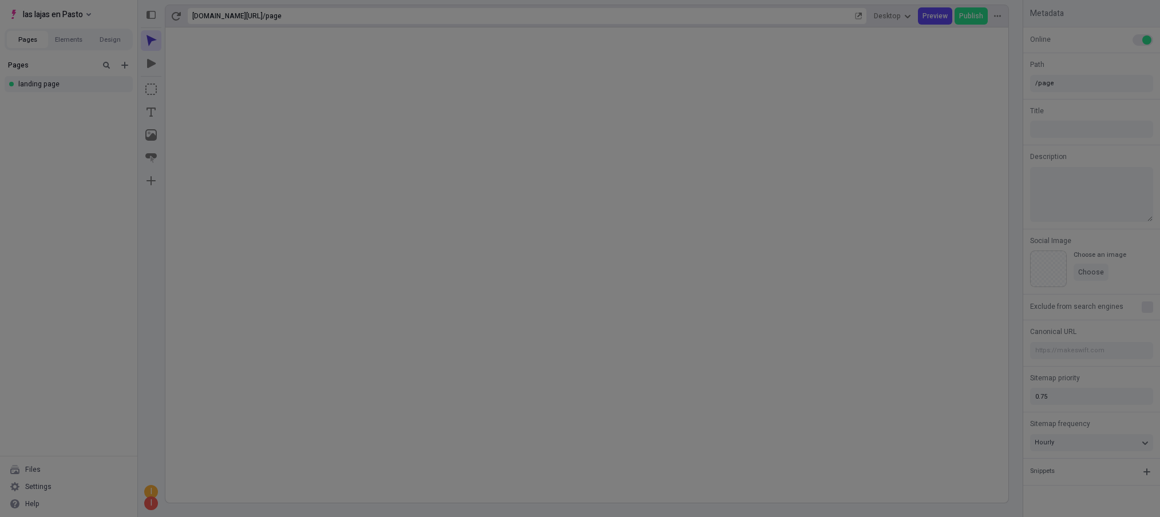
click at [262, 189] on div "Site settings Site Host Domains Locales Redirects Workspace settings Workspace …" at bounding box center [580, 258] width 1160 height 517
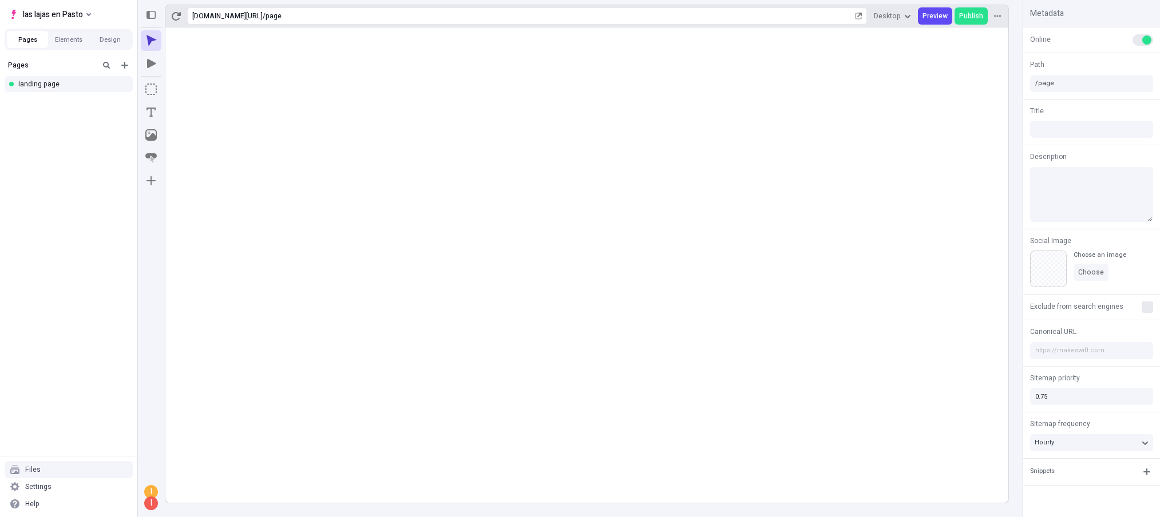
click at [58, 472] on div "Files" at bounding box center [69, 469] width 128 height 17
